Goal: Task Accomplishment & Management: Use online tool/utility

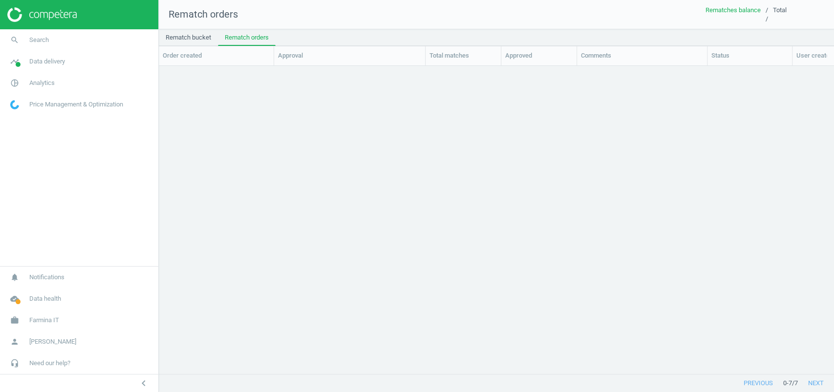
scroll to position [308, 674]
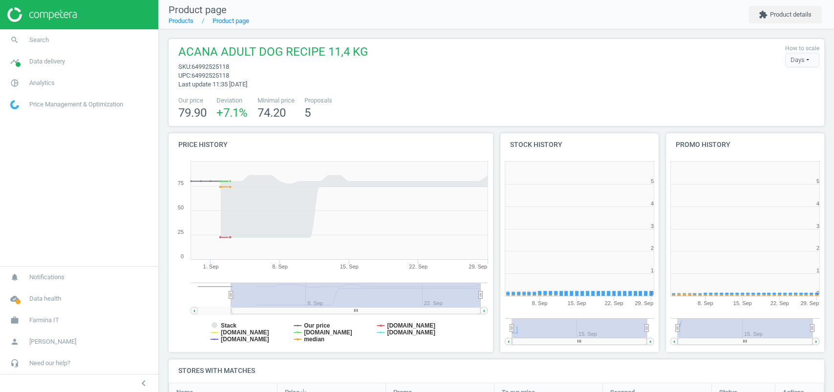
scroll to position [195, 159]
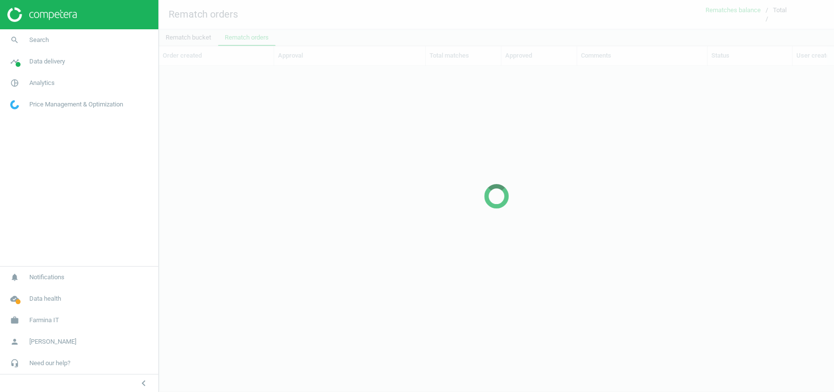
scroll to position [308, 674]
